Goal: Information Seeking & Learning: Compare options

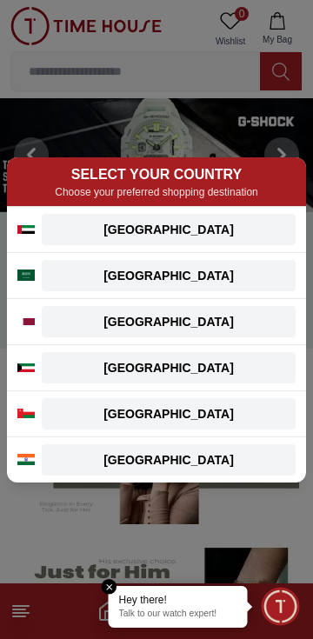
click at [223, 283] on div "[GEOGRAPHIC_DATA]" at bounding box center [168, 275] width 233 height 17
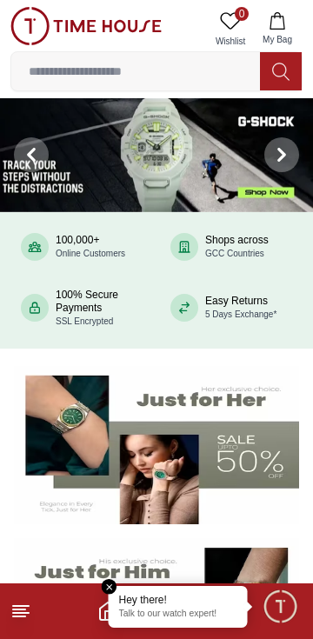
click at [210, 77] on input at bounding box center [135, 71] width 249 height 35
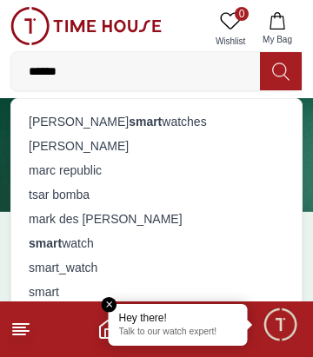
type input "*****"
click at [87, 240] on div "smart watch" at bounding box center [157, 243] width 270 height 24
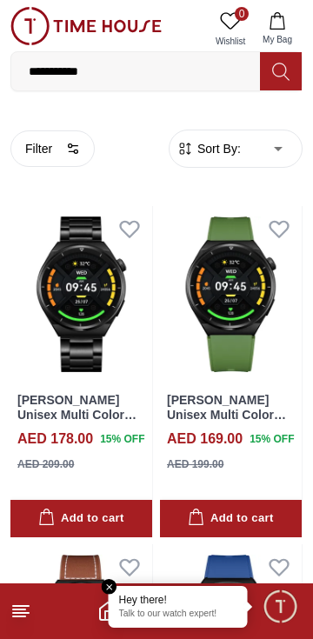
click at [213, 351] on img at bounding box center [231, 294] width 142 height 176
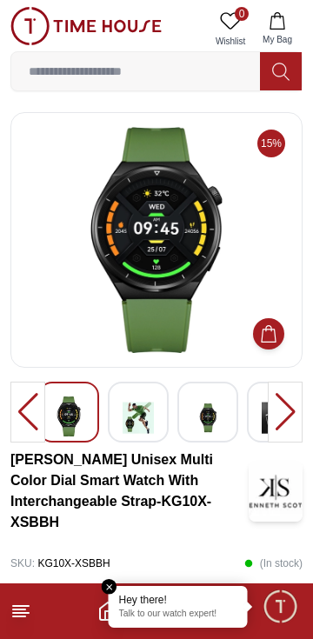
click at [125, 407] on img at bounding box center [138, 417] width 31 height 43
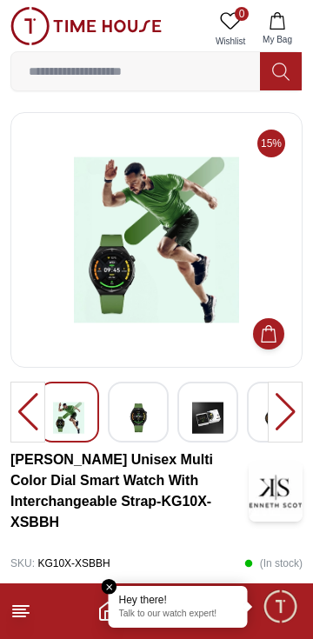
click at [140, 421] on img at bounding box center [138, 417] width 31 height 43
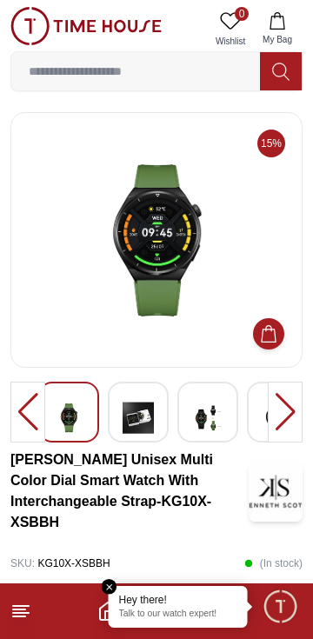
click at [142, 417] on img at bounding box center [138, 417] width 31 height 43
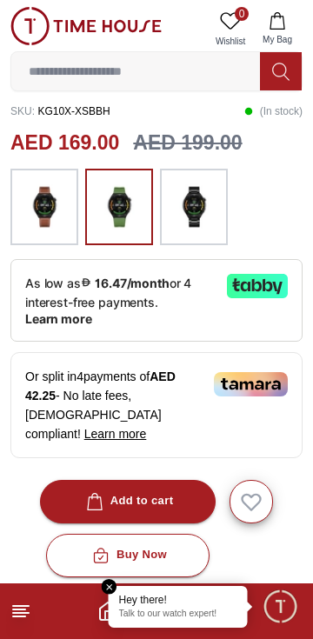
scroll to position [376, 0]
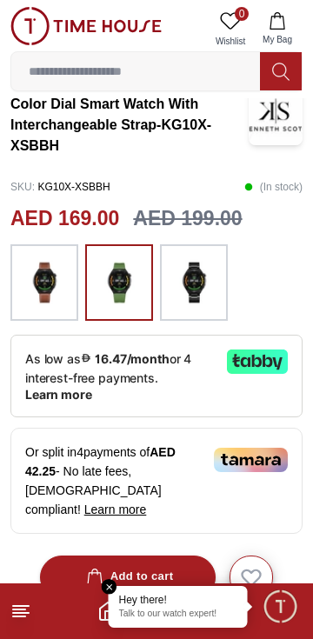
click at [116, 544] on div at bounding box center [156, 544] width 292 height 1
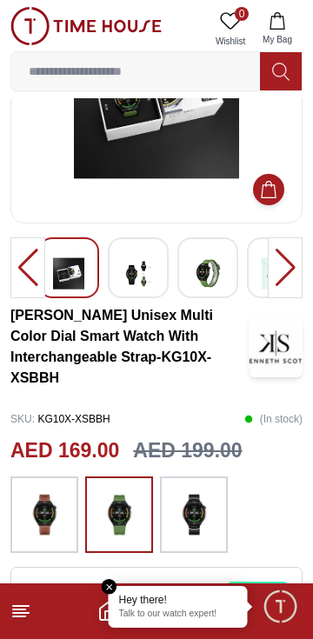
scroll to position [0, 0]
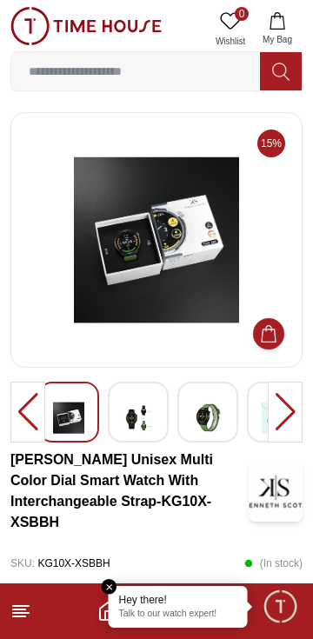
click at [223, 416] on div at bounding box center [207, 412] width 61 height 61
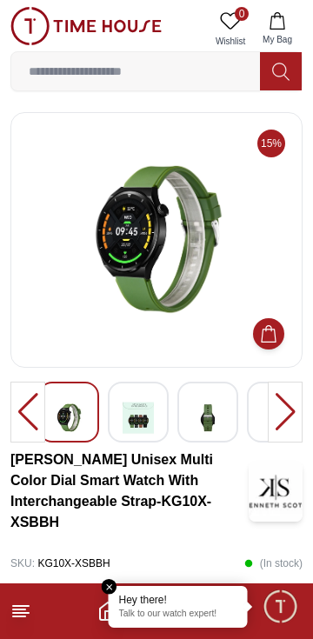
click at [215, 425] on img at bounding box center [207, 417] width 31 height 43
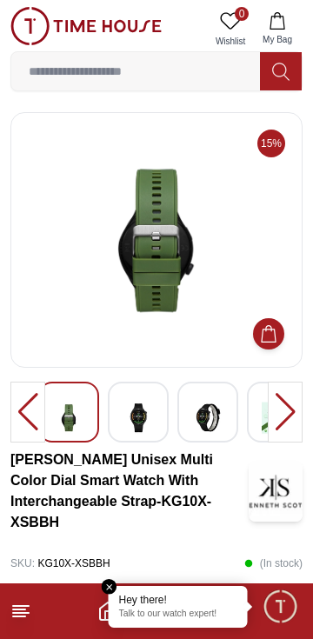
click at [213, 416] on img at bounding box center [207, 417] width 31 height 43
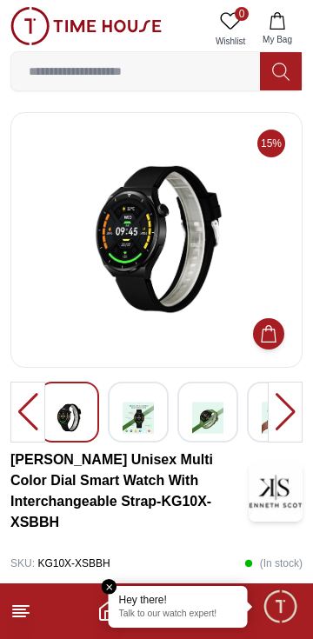
click at [214, 427] on img at bounding box center [207, 417] width 31 height 43
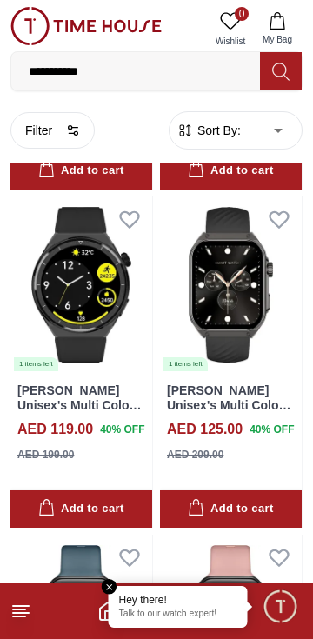
scroll to position [2734, 0]
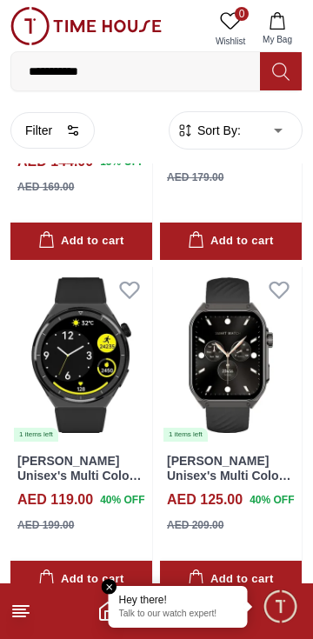
scroll to position [2614, 0]
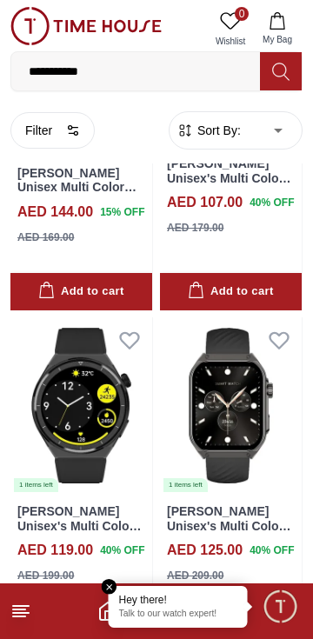
click at [69, 395] on img at bounding box center [81, 405] width 142 height 176
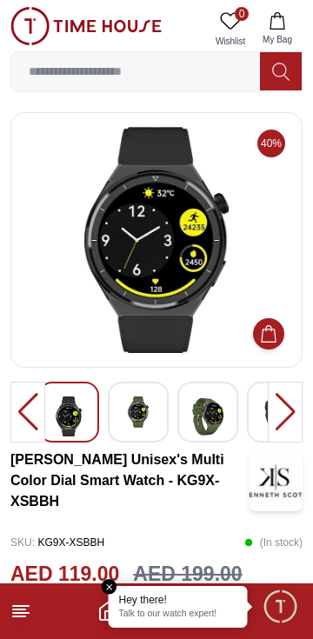
click at [289, 424] on div at bounding box center [285, 412] width 35 height 61
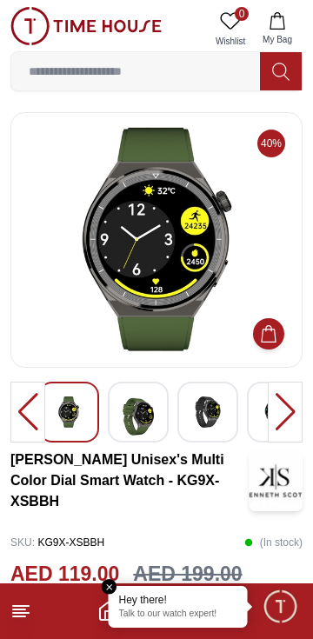
click at [139, 417] on img at bounding box center [138, 416] width 31 height 40
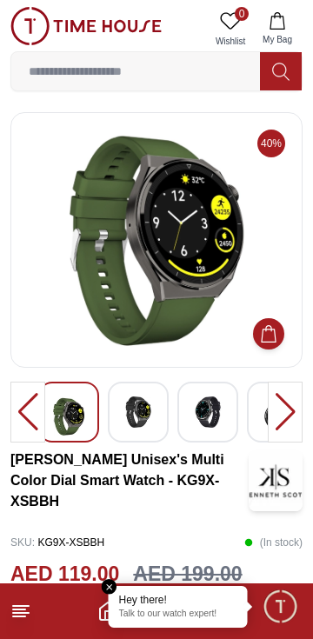
click at [234, 440] on div at bounding box center [207, 412] width 61 height 61
click at [206, 425] on img at bounding box center [207, 411] width 31 height 31
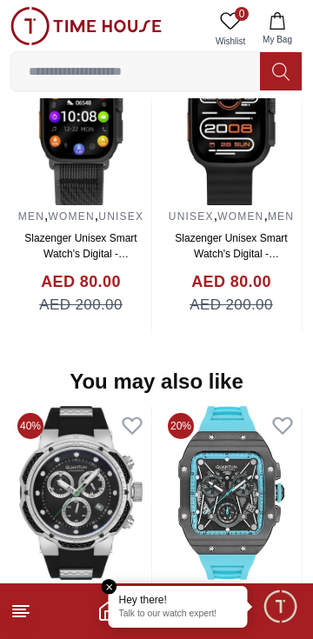
scroll to position [1603, 0]
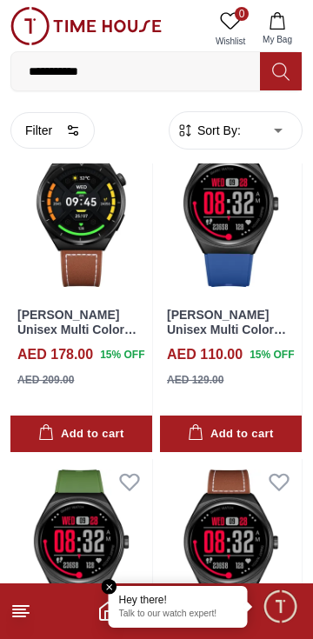
scroll to position [409, 0]
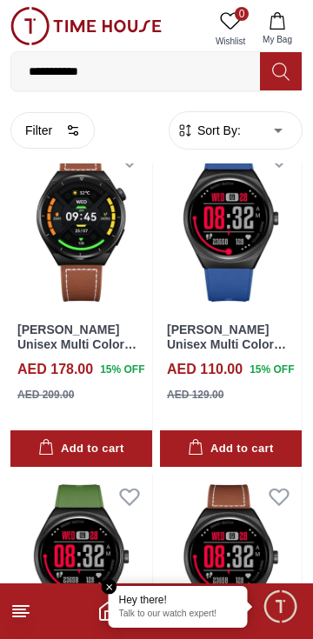
click at [55, 137] on button "Filter" at bounding box center [52, 130] width 84 height 37
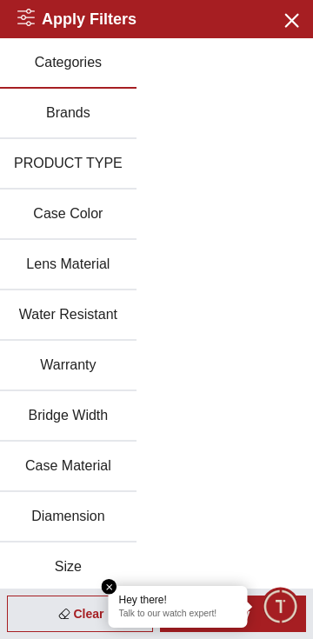
scroll to position [400, 0]
click at [122, 117] on button "Brands" at bounding box center [68, 114] width 136 height 50
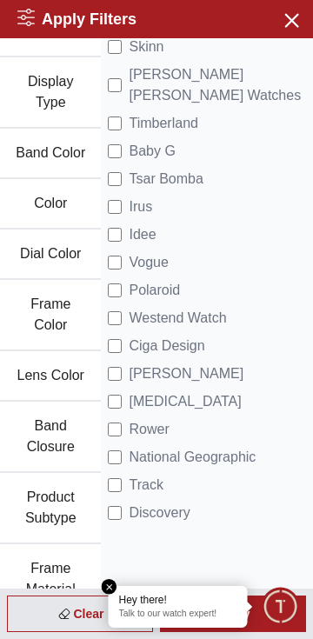
scroll to position [771, 0]
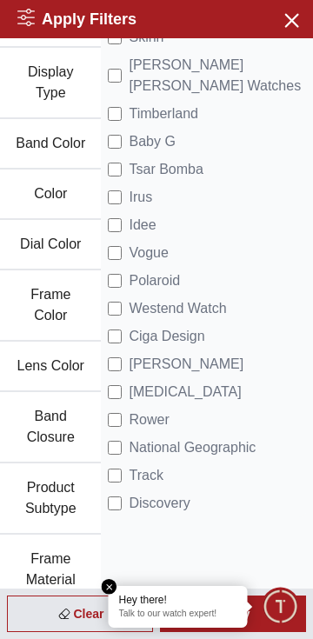
scroll to position [2805, 0]
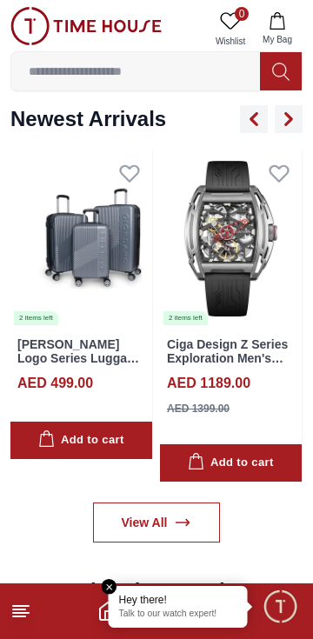
scroll to position [1198, 0]
